Goal: Task Accomplishment & Management: Manage account settings

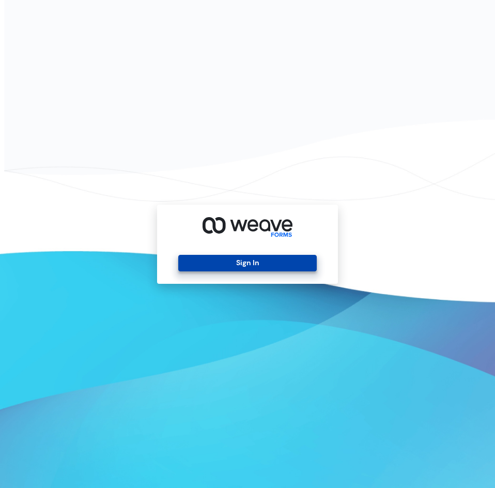
click at [243, 266] on button "Sign In" at bounding box center [247, 263] width 138 height 17
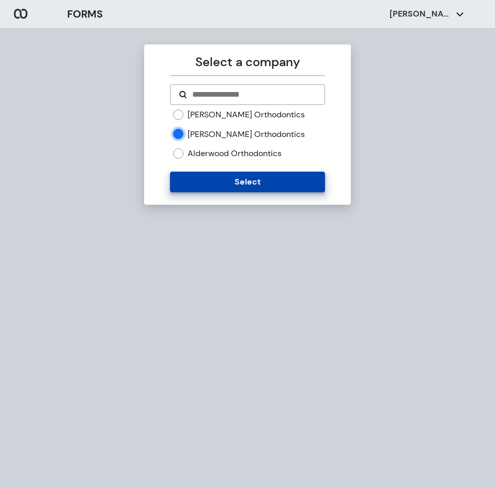
click at [191, 181] on button "Select" at bounding box center [247, 182] width 155 height 21
